Goal: Task Accomplishment & Management: Manage account settings

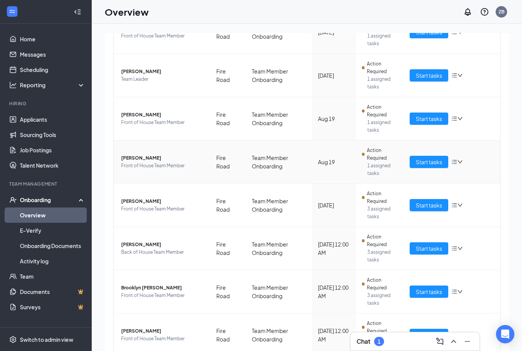
scroll to position [212, 0]
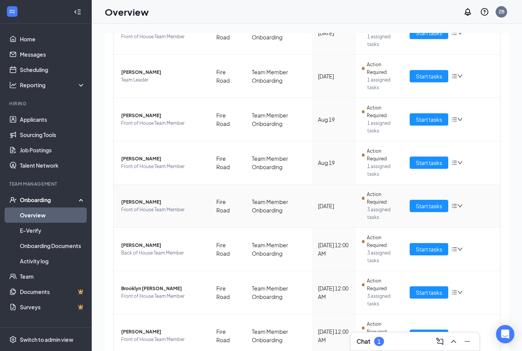
click at [387, 196] on span "Action Required" at bounding box center [382, 197] width 31 height 15
click at [415, 200] on button "Start tasks" at bounding box center [429, 206] width 39 height 12
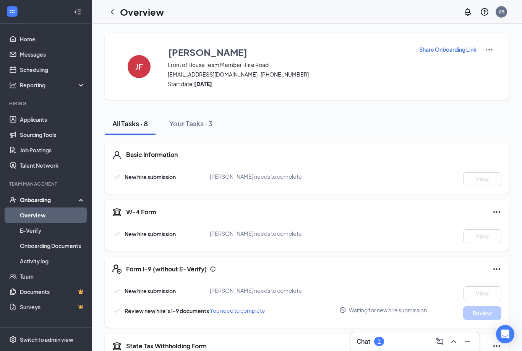
click at [112, 11] on icon "ChevronLeft" at bounding box center [112, 11] width 9 height 9
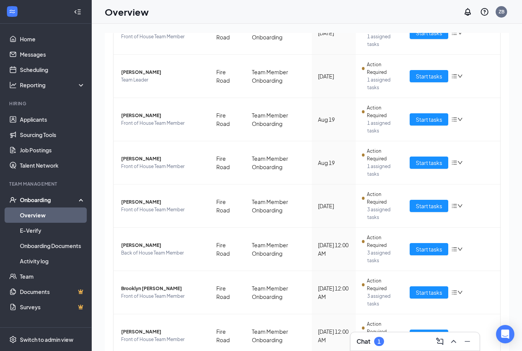
scroll to position [212, 0]
click at [424, 288] on span "Start tasks" at bounding box center [429, 292] width 26 height 8
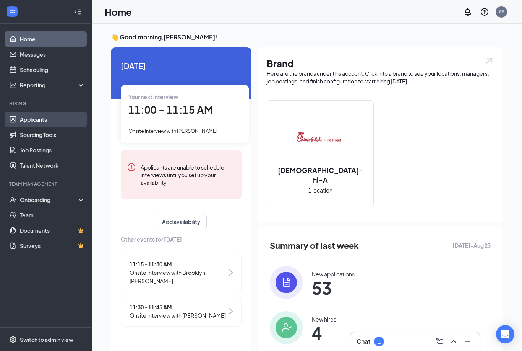
click at [37, 123] on link "Applicants" at bounding box center [52, 119] width 65 height 15
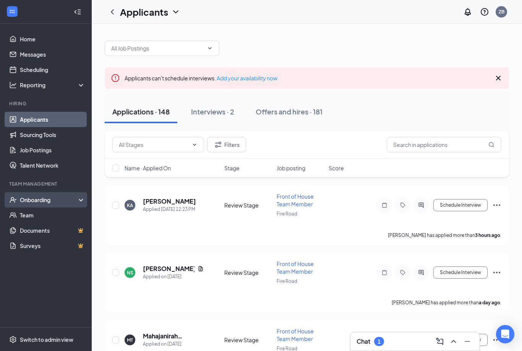
click at [34, 196] on div "Onboarding" at bounding box center [49, 200] width 59 height 8
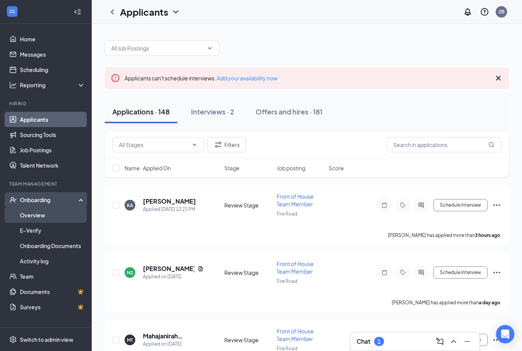
click at [42, 210] on link "Overview" at bounding box center [52, 214] width 65 height 15
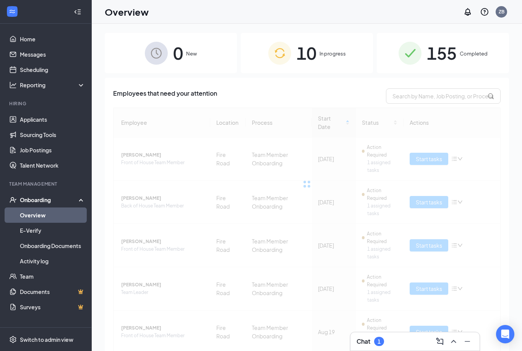
click at [309, 57] on span "10" at bounding box center [307, 53] width 20 height 26
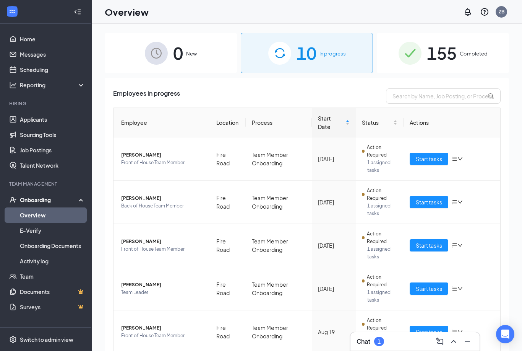
click at [445, 52] on span "155" at bounding box center [442, 53] width 30 height 26
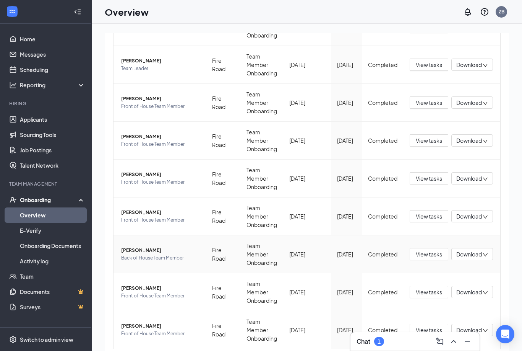
scroll to position [34, 0]
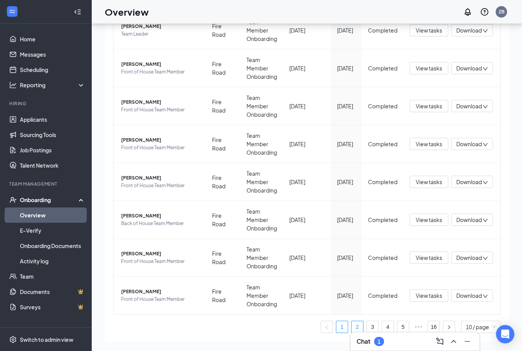
drag, startPoint x: 359, startPoint y: 328, endPoint x: 359, endPoint y: 318, distance: 9.2
click at [359, 328] on link "2" at bounding box center [357, 326] width 11 height 11
click at [370, 321] on link "3" at bounding box center [372, 326] width 11 height 11
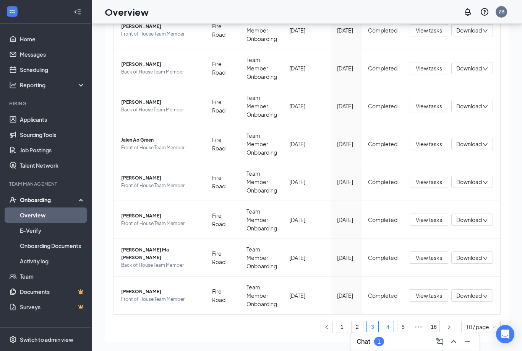
click at [385, 321] on link "4" at bounding box center [387, 326] width 11 height 11
click at [386, 321] on link "5" at bounding box center [387, 326] width 11 height 11
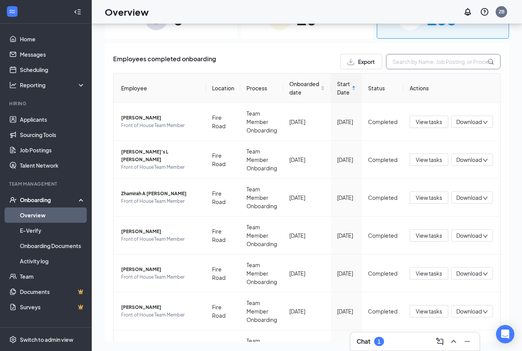
click at [413, 54] on input "text" at bounding box center [443, 61] width 115 height 15
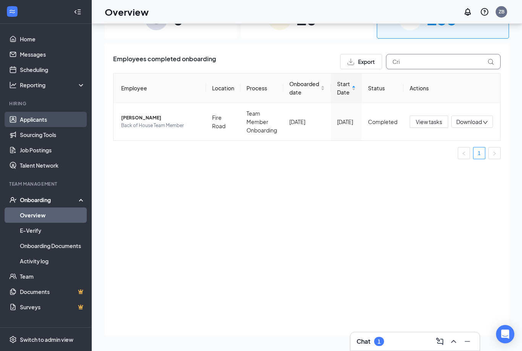
type input "Cri"
click at [44, 112] on link "Applicants" at bounding box center [52, 119] width 65 height 15
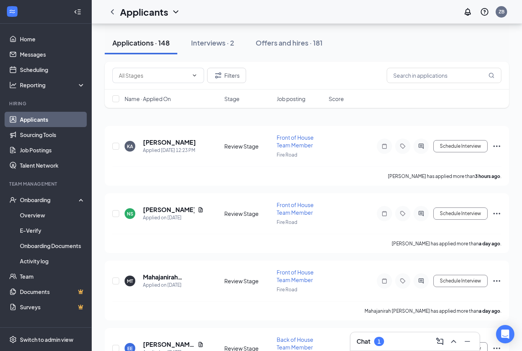
click at [456, 344] on icon "ChevronUp" at bounding box center [453, 340] width 9 height 9
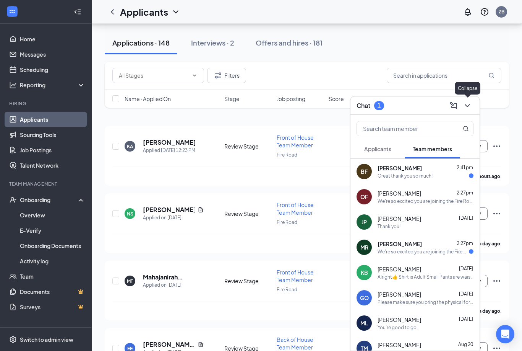
click at [468, 106] on icon "ChevronDown" at bounding box center [467, 105] width 5 height 3
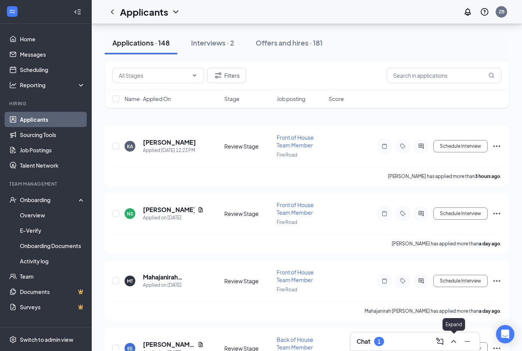
click at [455, 346] on button at bounding box center [454, 341] width 12 height 12
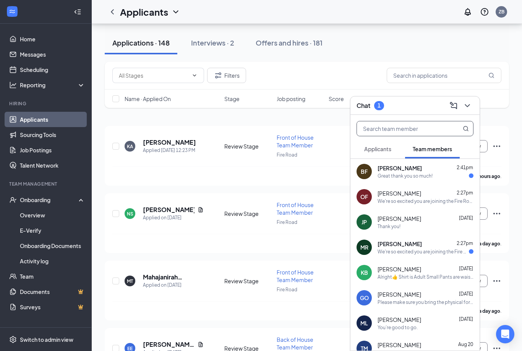
click at [409, 127] on input "text" at bounding box center [402, 128] width 91 height 15
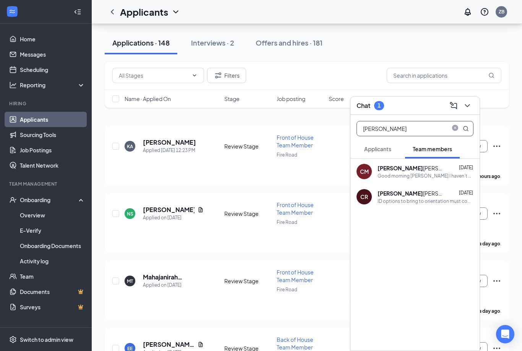
type input "[PERSON_NAME]"
drag, startPoint x: 409, startPoint y: 128, endPoint x: 410, endPoint y: 177, distance: 48.6
click at [0, 0] on html "Home Messages Scheduling Reporting Hiring Applicants Sourcing Tools Job Posting…" at bounding box center [261, 116] width 522 height 351
click at [410, 177] on div "Good morning [PERSON_NAME] I haven’t heard back from you in regard to orientati…" at bounding box center [426, 175] width 96 height 6
